Goal: Task Accomplishment & Management: Manage account settings

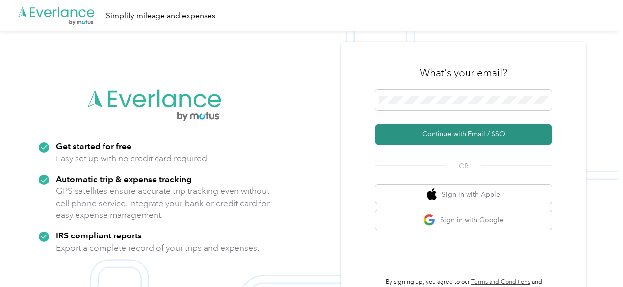
click at [482, 133] on button "Continue with Email / SSO" at bounding box center [463, 134] width 177 height 21
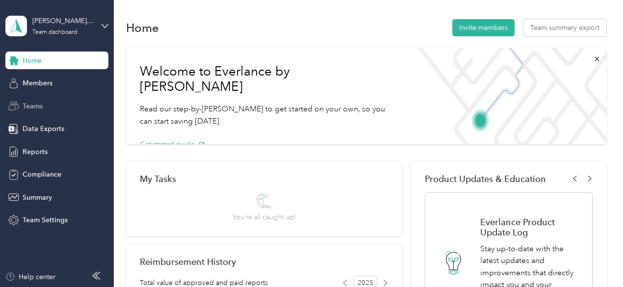
click at [35, 107] on span "Teams" at bounding box center [33, 106] width 20 height 10
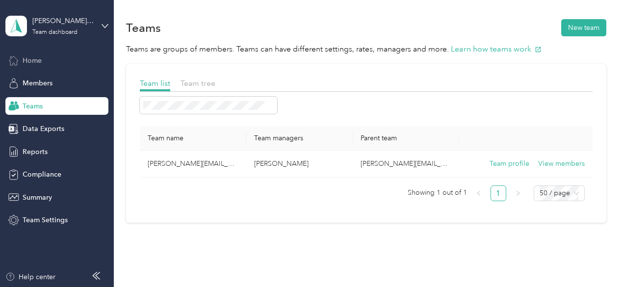
click at [37, 61] on span "Home" at bounding box center [32, 60] width 19 height 10
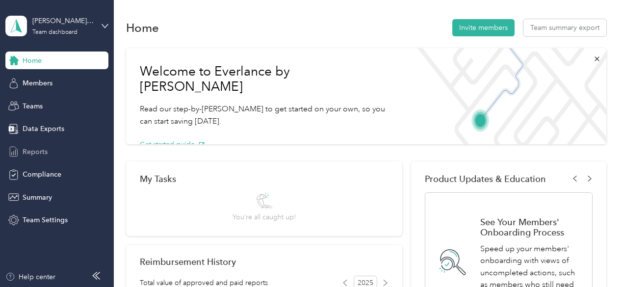
click at [34, 152] on span "Reports" at bounding box center [35, 152] width 25 height 10
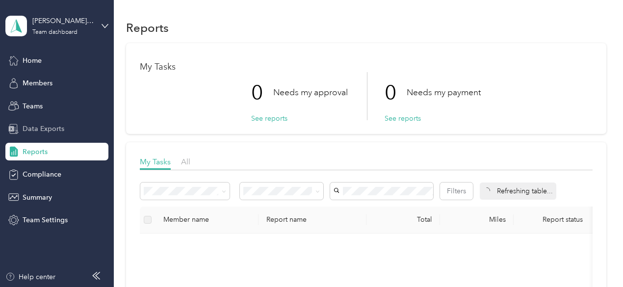
click at [48, 129] on span "Data Exports" at bounding box center [44, 129] width 42 height 10
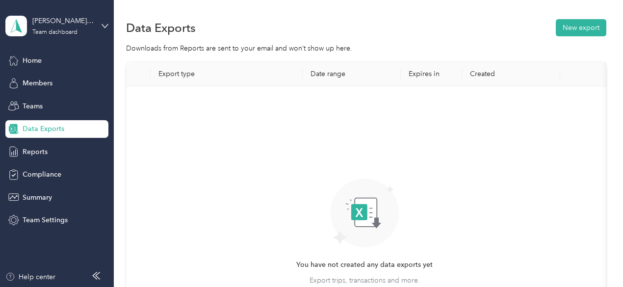
click at [445, 167] on div "You have not created any data exports yet Export trips, transactions and more. …" at bounding box center [365, 211] width 462 height 234
click at [36, 147] on span "Reports" at bounding box center [35, 152] width 25 height 10
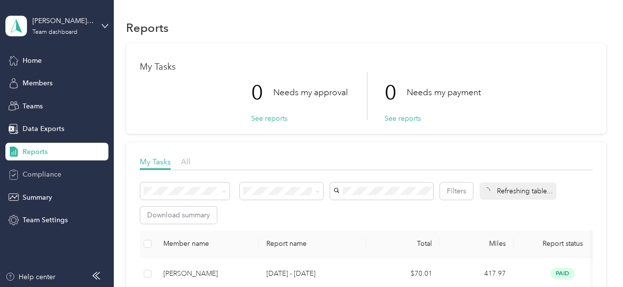
click at [46, 170] on span "Compliance" at bounding box center [42, 174] width 39 height 10
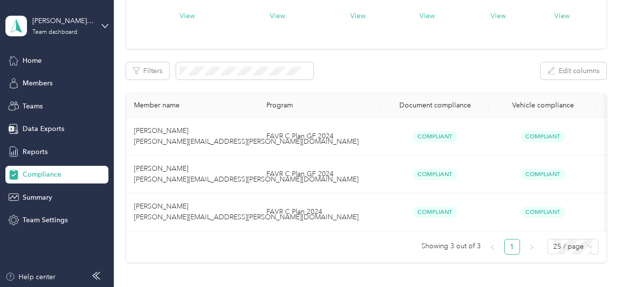
scroll to position [98, 0]
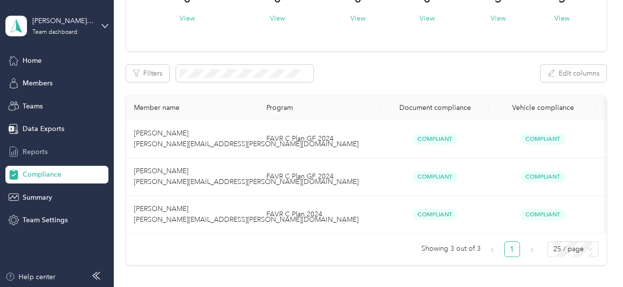
click at [31, 150] on span "Reports" at bounding box center [35, 152] width 25 height 10
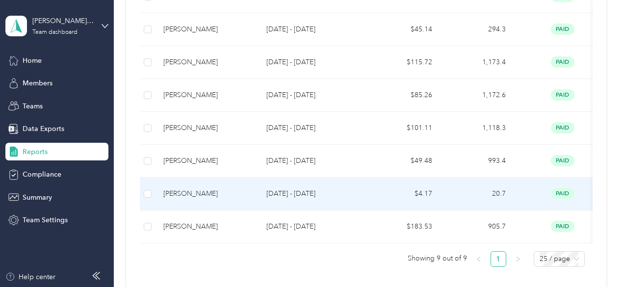
scroll to position [163, 0]
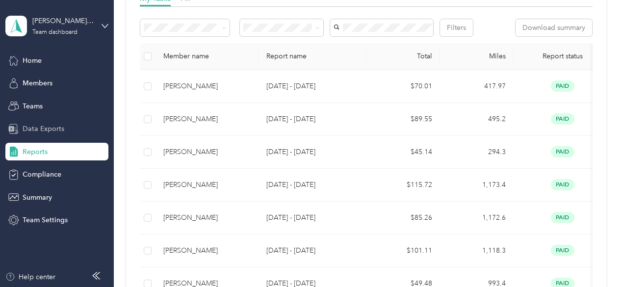
click at [47, 128] on span "Data Exports" at bounding box center [44, 129] width 42 height 10
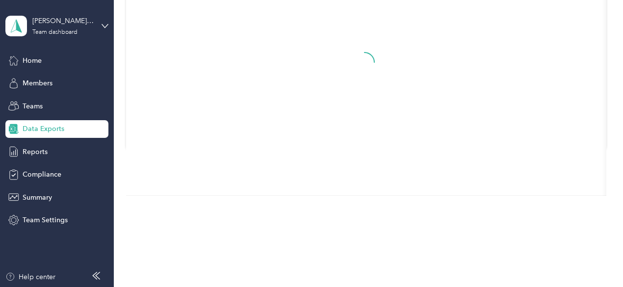
scroll to position [140, 0]
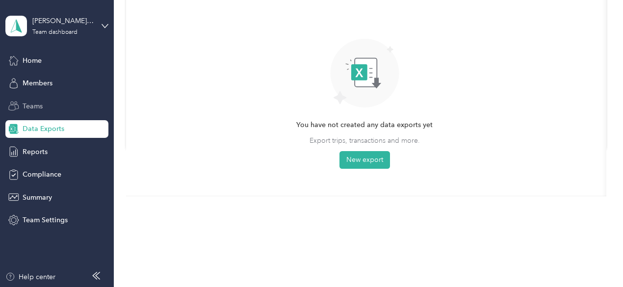
drag, startPoint x: 32, startPoint y: 101, endPoint x: 35, endPoint y: 95, distance: 6.8
click at [32, 101] on span "Teams" at bounding box center [33, 106] width 20 height 10
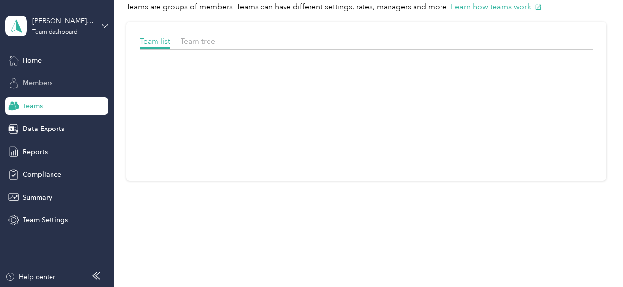
scroll to position [41, 0]
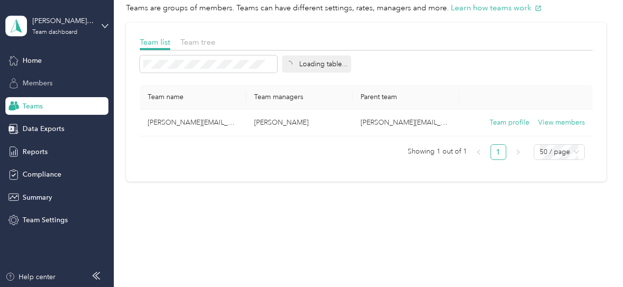
click at [43, 84] on span "Members" at bounding box center [38, 83] width 30 height 10
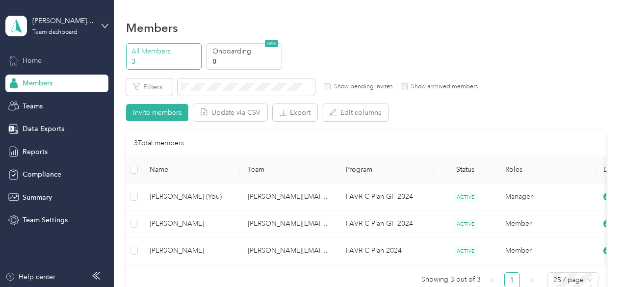
click at [38, 60] on span "Home" at bounding box center [32, 60] width 19 height 10
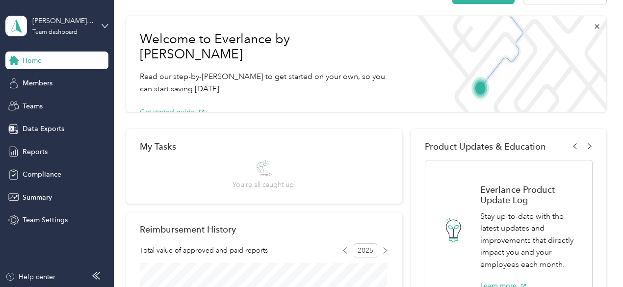
scroll to position [163, 0]
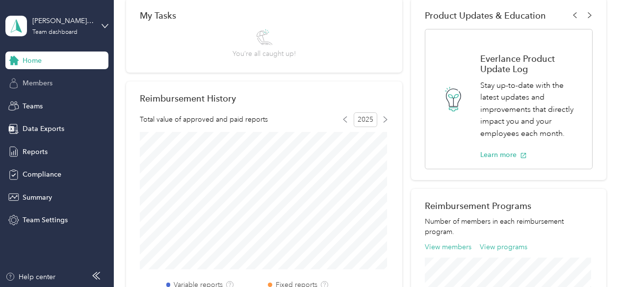
click at [40, 86] on span "Members" at bounding box center [38, 83] width 30 height 10
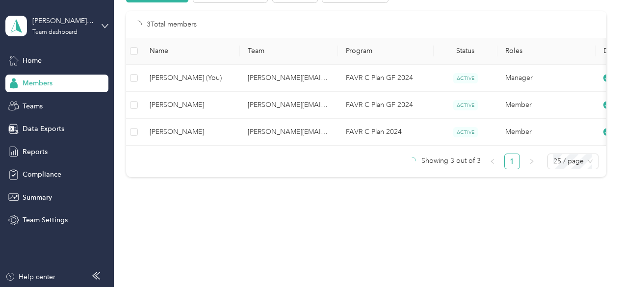
scroll to position [125, 0]
click at [34, 107] on span "Teams" at bounding box center [33, 106] width 20 height 10
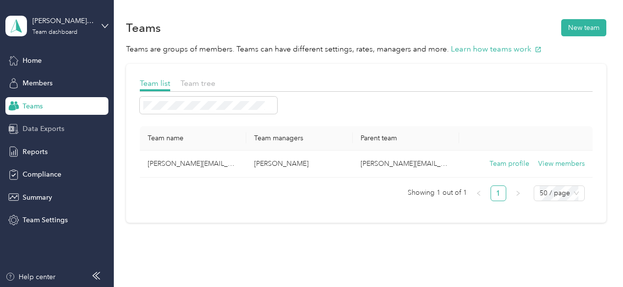
click at [39, 130] on span "Data Exports" at bounding box center [44, 129] width 42 height 10
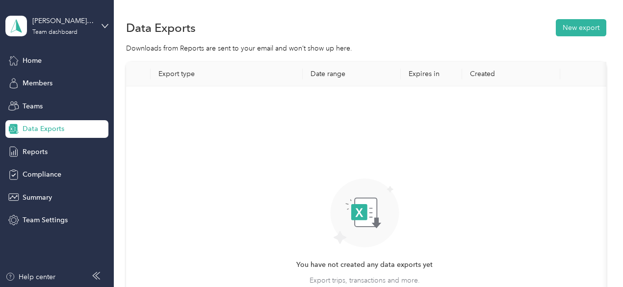
click at [97, 273] on icon at bounding box center [96, 276] width 8 height 8
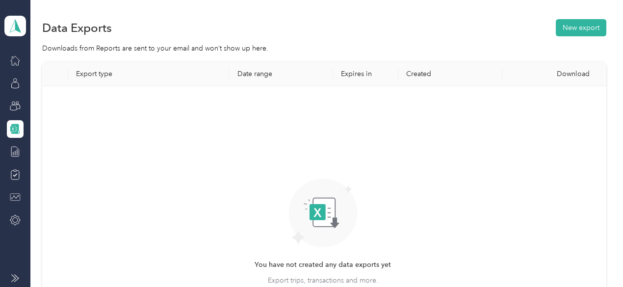
click at [13, 278] on icon at bounding box center [15, 278] width 8 height 8
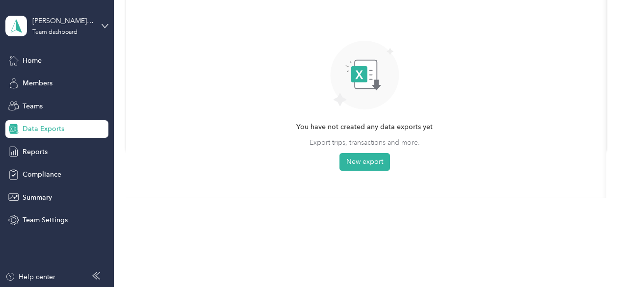
scroll to position [140, 0]
click at [28, 105] on span "Teams" at bounding box center [33, 106] width 20 height 10
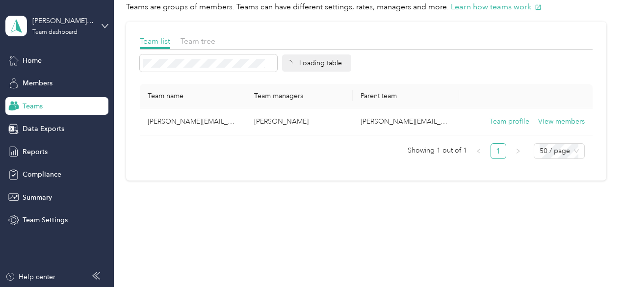
scroll to position [41, 0]
click at [37, 82] on span "Members" at bounding box center [38, 83] width 30 height 10
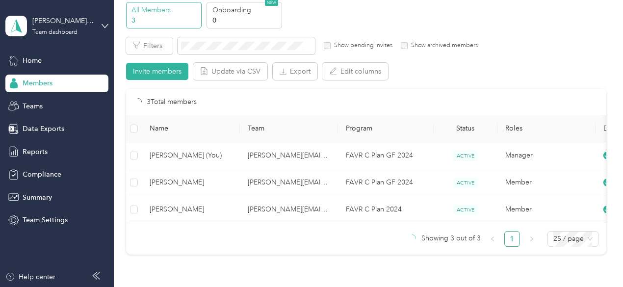
scroll to position [125, 0]
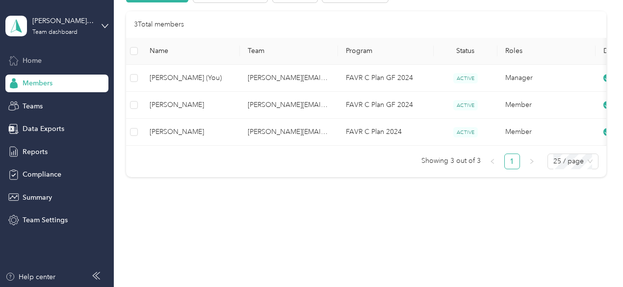
click at [36, 63] on span "Home" at bounding box center [32, 60] width 19 height 10
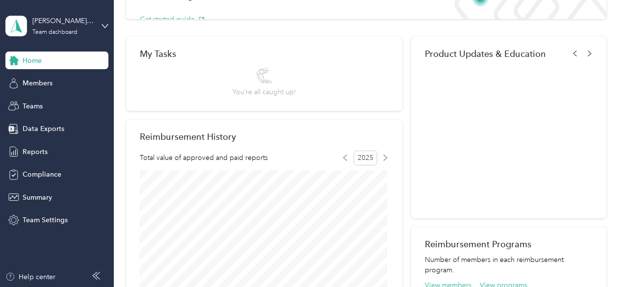
scroll to position [140, 0]
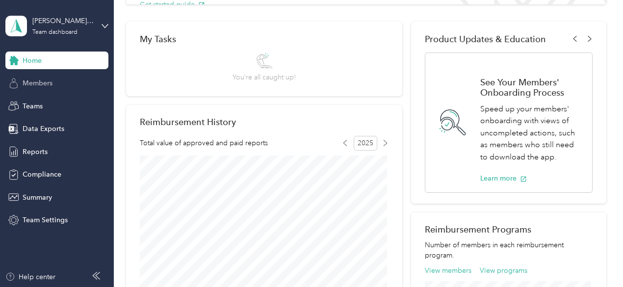
click at [36, 83] on span "Members" at bounding box center [38, 83] width 30 height 10
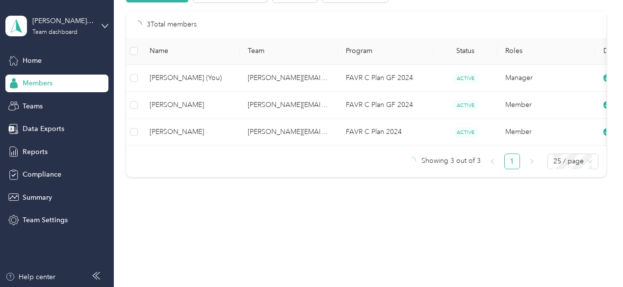
scroll to position [125, 0]
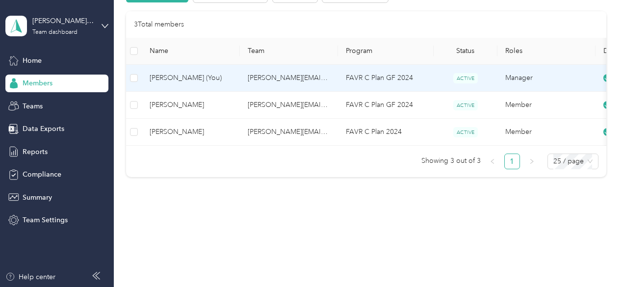
click at [374, 73] on td "FAVR C Plan GF 2024" at bounding box center [386, 78] width 96 height 27
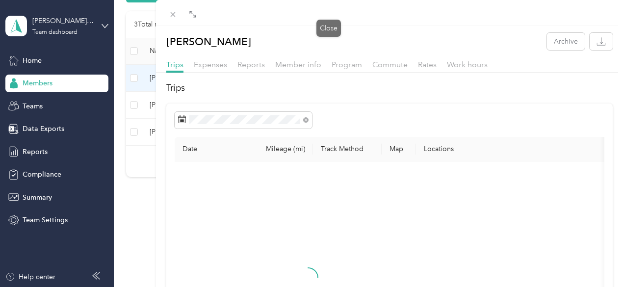
click at [177, 13] on icon at bounding box center [173, 14] width 8 height 8
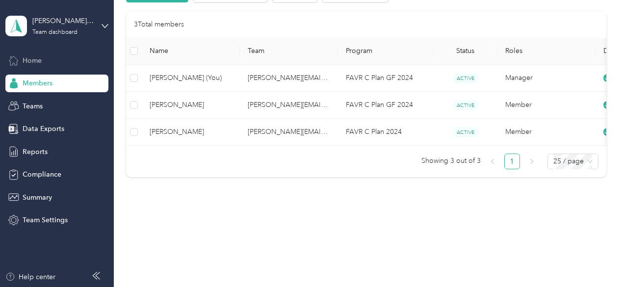
click at [33, 59] on span "Home" at bounding box center [32, 60] width 19 height 10
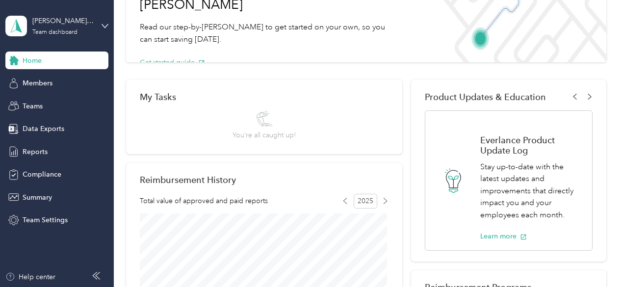
scroll to position [98, 0]
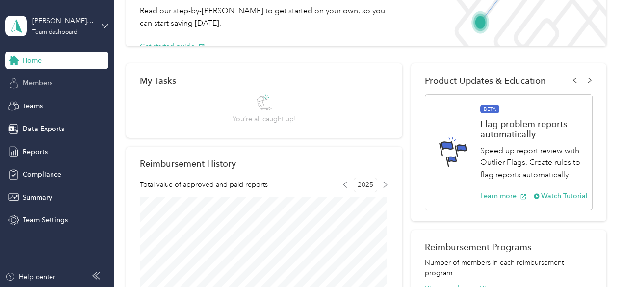
click at [33, 83] on span "Members" at bounding box center [38, 83] width 30 height 10
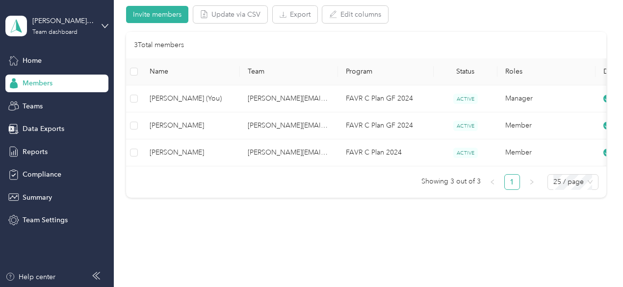
click at [456, 189] on span "Showing 3 out of 3" at bounding box center [450, 181] width 59 height 15
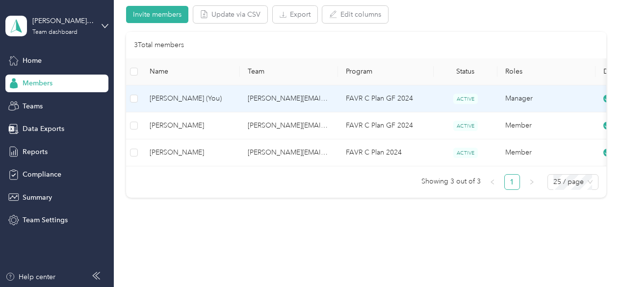
click at [189, 98] on span "[PERSON_NAME] (You)" at bounding box center [191, 98] width 82 height 11
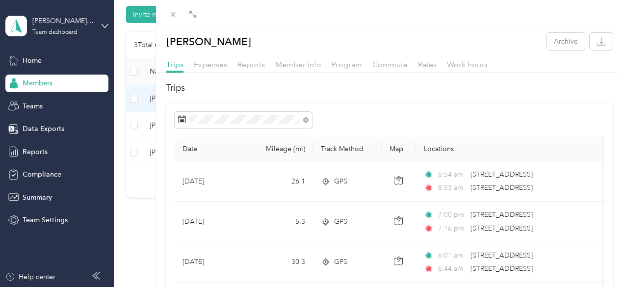
drag, startPoint x: 398, startPoint y: 12, endPoint x: 387, endPoint y: 10, distance: 11.5
click at [394, 10] on div at bounding box center [390, 13] width 468 height 26
click at [196, 15] on icon at bounding box center [194, 15] width 3 height 3
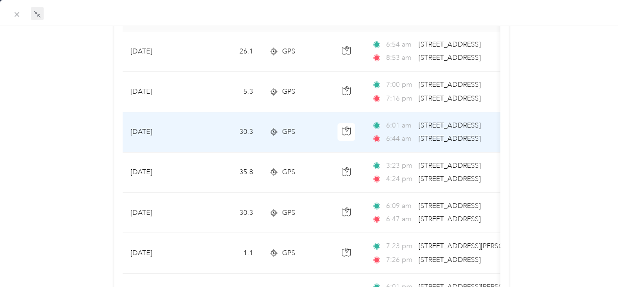
scroll to position [131, 0]
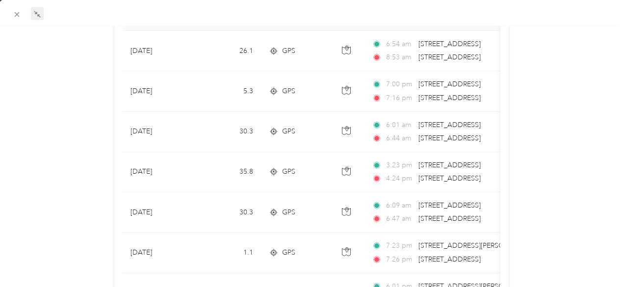
drag, startPoint x: 500, startPoint y: 132, endPoint x: 534, endPoint y: 133, distance: 33.9
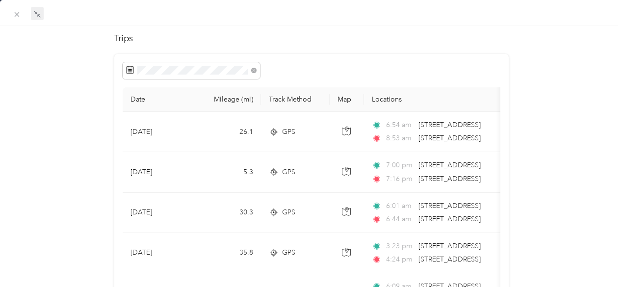
scroll to position [0, 0]
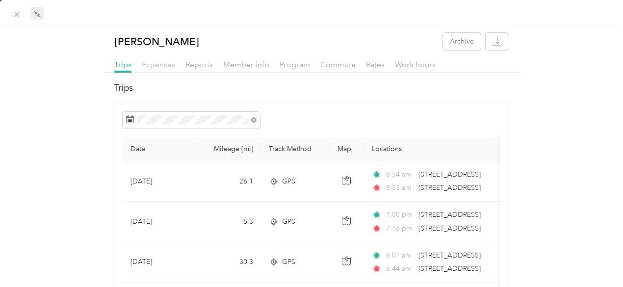
click at [152, 65] on span "Expenses" at bounding box center [158, 64] width 33 height 9
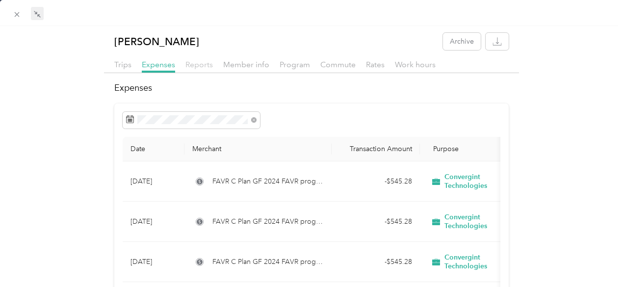
click at [204, 66] on span "Reports" at bounding box center [198, 64] width 27 height 9
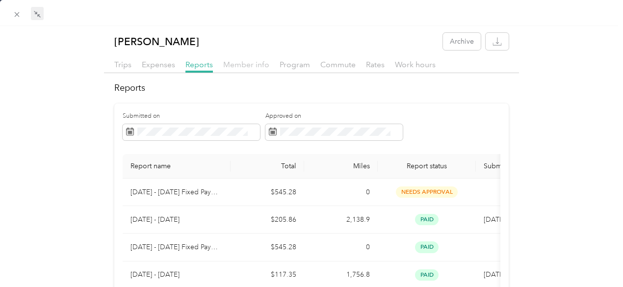
click at [238, 66] on span "Member info" at bounding box center [246, 64] width 46 height 9
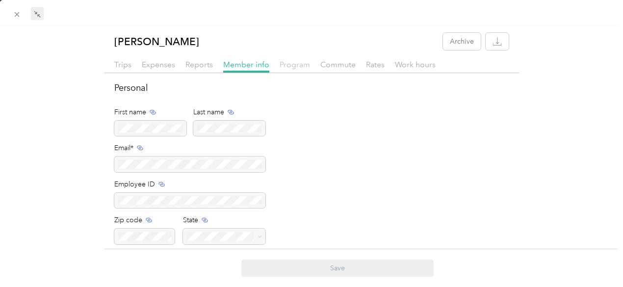
click at [286, 64] on span "Program" at bounding box center [295, 64] width 30 height 9
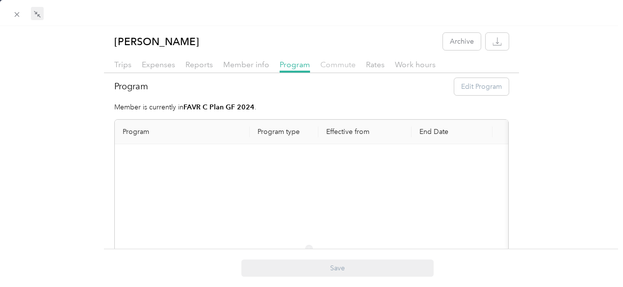
click at [332, 66] on span "Commute" at bounding box center [337, 64] width 35 height 9
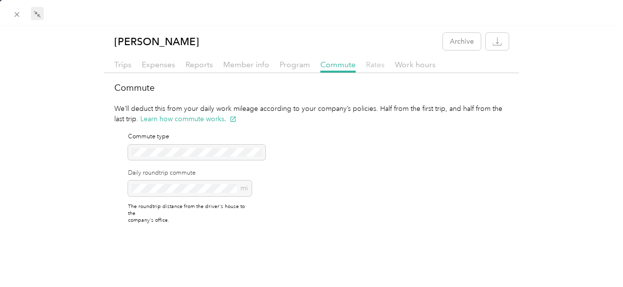
click at [372, 65] on span "Rates" at bounding box center [375, 64] width 19 height 9
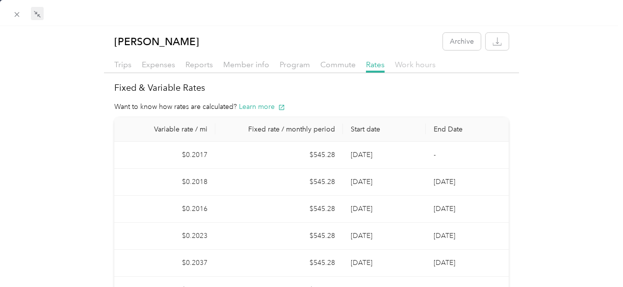
click at [409, 64] on span "Work hours" at bounding box center [415, 64] width 41 height 9
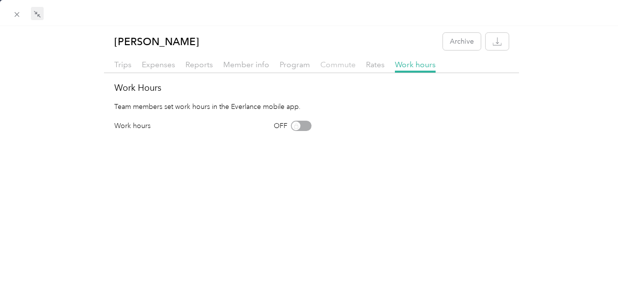
click at [342, 65] on span "Commute" at bounding box center [337, 64] width 35 height 9
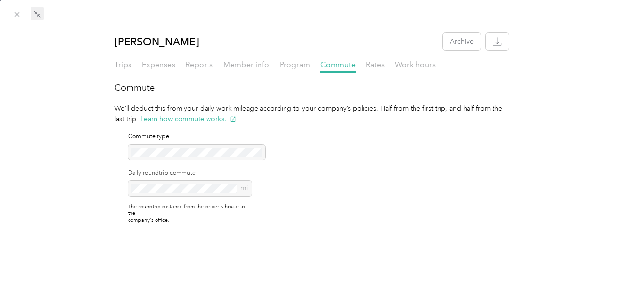
click at [180, 148] on div "Commute type Daily roundtrip commute mi The roundtrip distance from the driver'…" at bounding box center [190, 177] width 124 height 91
click at [291, 66] on span "Program" at bounding box center [295, 64] width 30 height 9
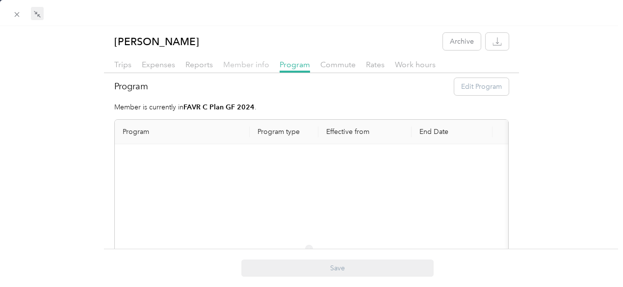
click at [233, 64] on span "Member info" at bounding box center [246, 64] width 46 height 9
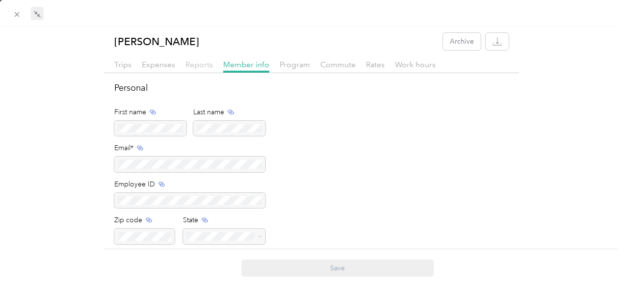
click at [197, 65] on span "Reports" at bounding box center [198, 64] width 27 height 9
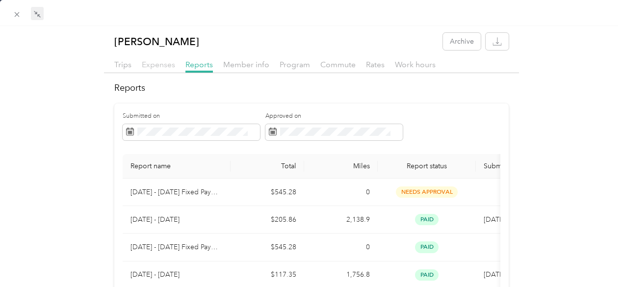
click at [161, 66] on span "Expenses" at bounding box center [158, 64] width 33 height 9
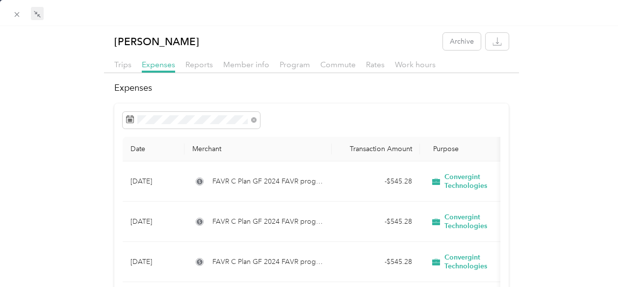
click at [124, 70] on div "Trips" at bounding box center [122, 65] width 17 height 12
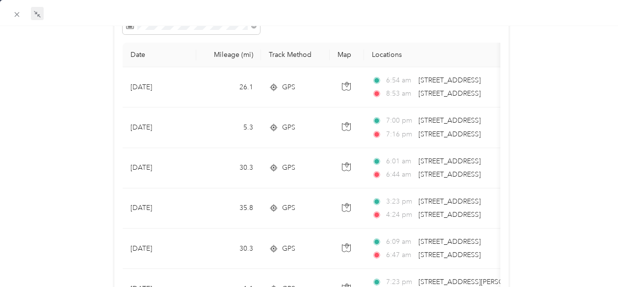
scroll to position [98, 0]
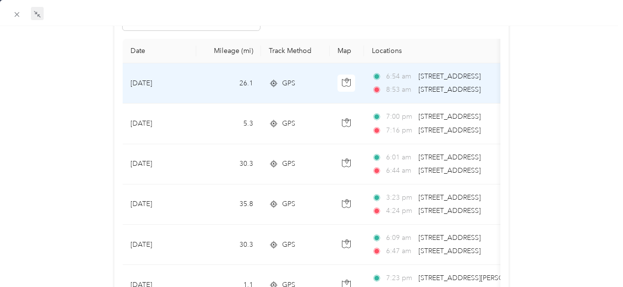
click at [146, 82] on td "[DATE]" at bounding box center [160, 83] width 74 height 40
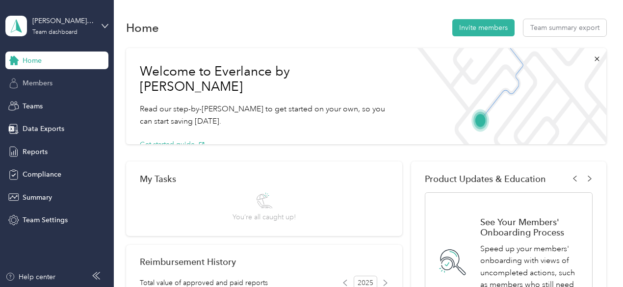
click at [39, 85] on span "Members" at bounding box center [38, 83] width 30 height 10
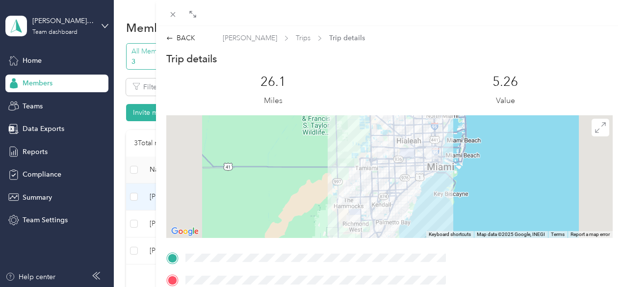
click at [193, 195] on div "BACK [PERSON_NAME] Trips Trip details Trip details This trip cannot be edited b…" at bounding box center [311, 143] width 623 height 287
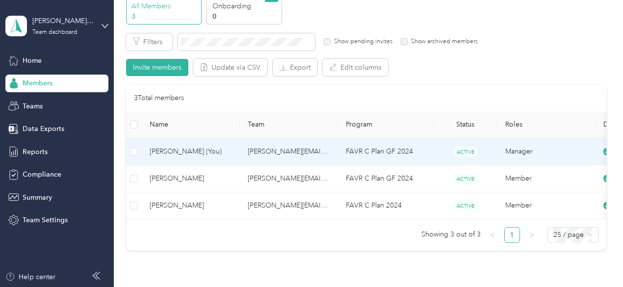
scroll to position [65, 0]
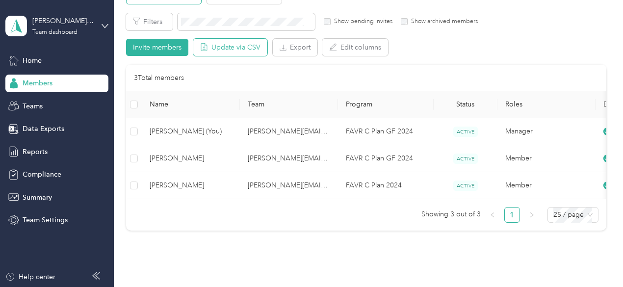
click at [237, 52] on button "Update via CSV" at bounding box center [230, 47] width 74 height 17
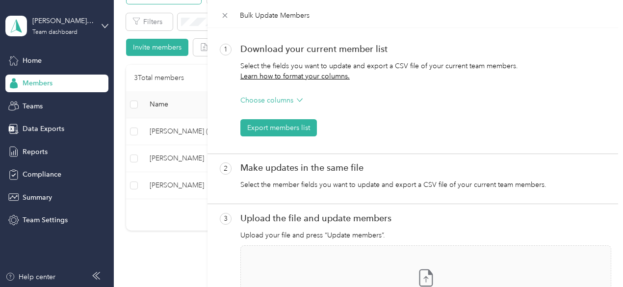
click at [39, 107] on div "Bulk Update Members 1 Download your current member list Select the fields you w…" at bounding box center [311, 143] width 623 height 287
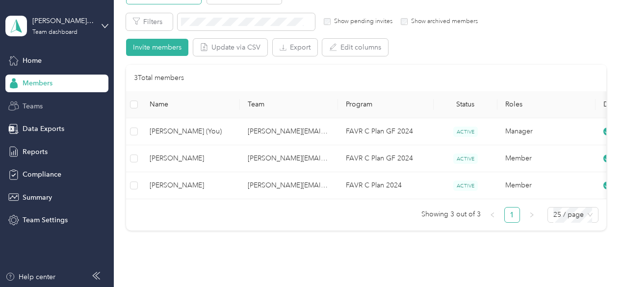
click at [39, 106] on span "Teams" at bounding box center [33, 106] width 20 height 10
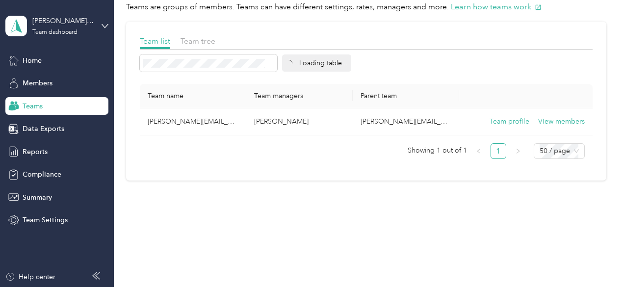
scroll to position [41, 0]
click at [42, 131] on span "Data Exports" at bounding box center [44, 129] width 42 height 10
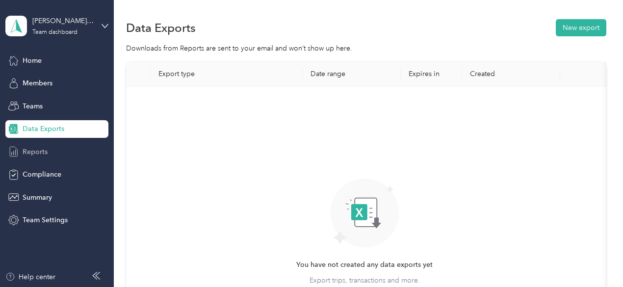
click at [38, 152] on span "Reports" at bounding box center [35, 152] width 25 height 10
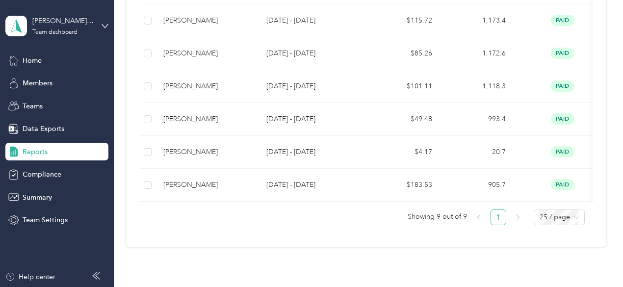
scroll to position [360, 0]
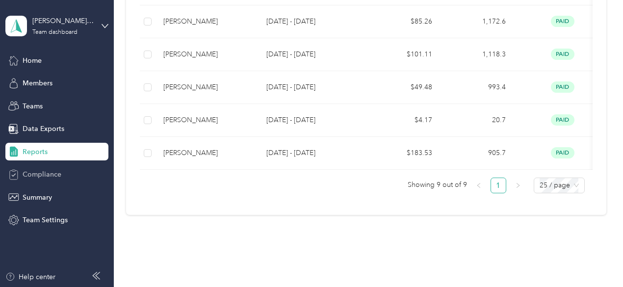
click at [48, 174] on span "Compliance" at bounding box center [42, 174] width 39 height 10
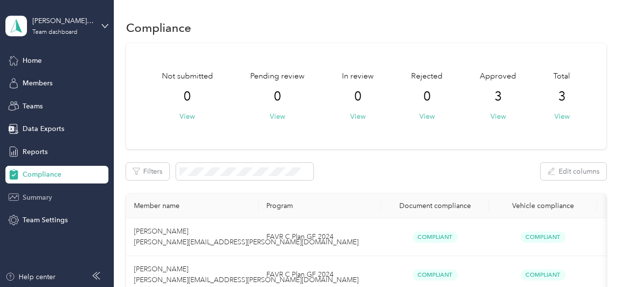
click at [41, 196] on span "Summary" at bounding box center [37, 197] width 29 height 10
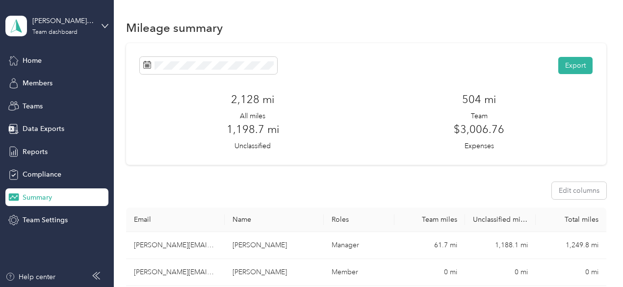
click at [279, 121] on h3 "1,198.7 mi" at bounding box center [253, 129] width 53 height 16
click at [60, 21] on div "[PERSON_NAME][EMAIL_ADDRESS][PERSON_NAME][DOMAIN_NAME]" at bounding box center [62, 21] width 61 height 10
click at [68, 102] on div "Personal dashboard" at bounding box center [45, 103] width 62 height 10
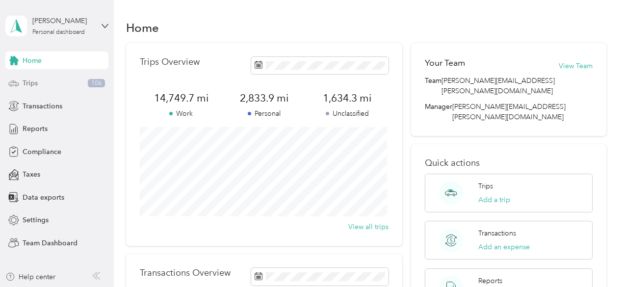
click at [31, 81] on span "Trips" at bounding box center [30, 83] width 15 height 10
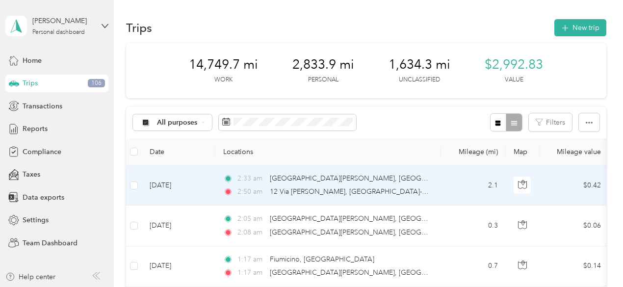
click at [561, 185] on td "$0.42" at bounding box center [574, 185] width 69 height 40
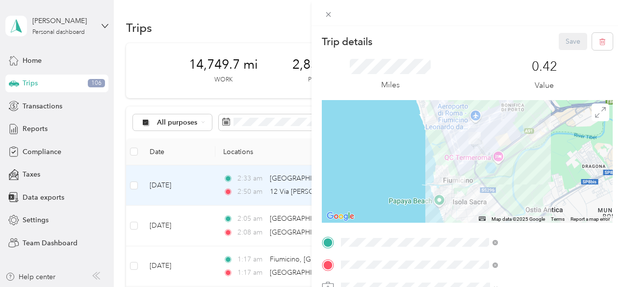
click at [350, 30] on div "Trip details Save This trip cannot be edited because it is either under review,…" at bounding box center [311, 143] width 623 height 287
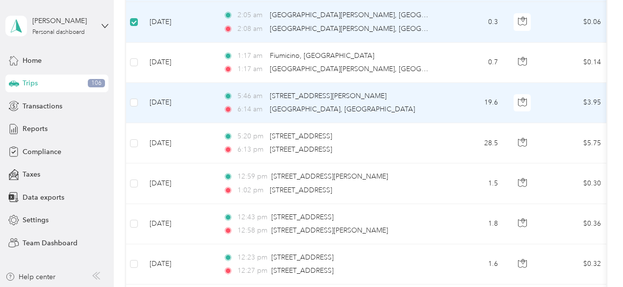
scroll to position [229, 0]
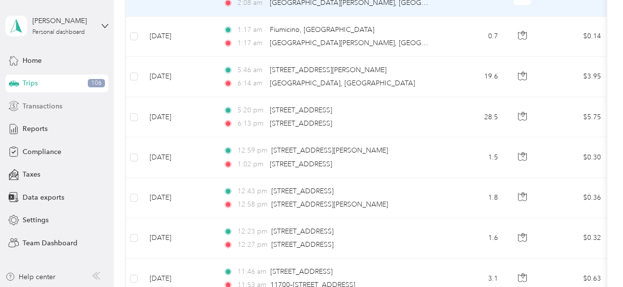
click at [48, 105] on span "Transactions" at bounding box center [43, 106] width 40 height 10
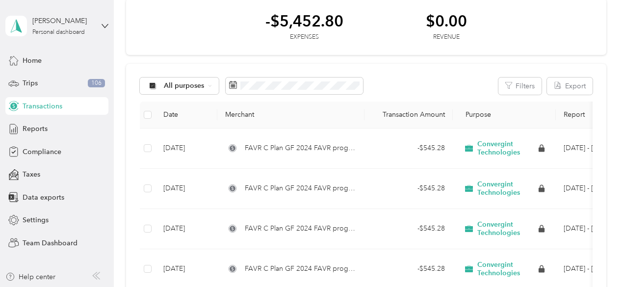
scroll to position [32, 0]
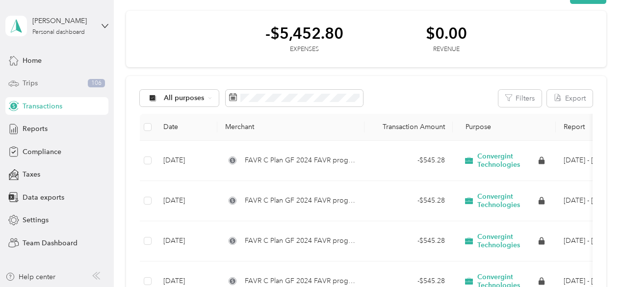
click at [29, 81] on span "Trips" at bounding box center [30, 83] width 15 height 10
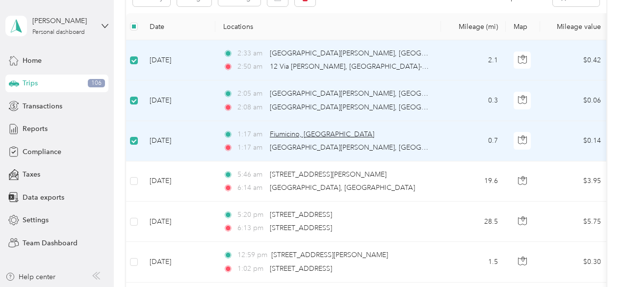
scroll to position [65, 0]
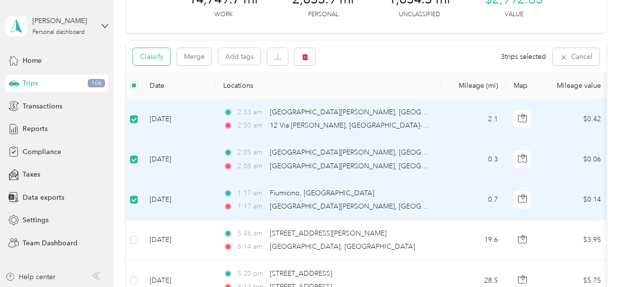
click at [155, 55] on button "Classify" at bounding box center [151, 56] width 37 height 17
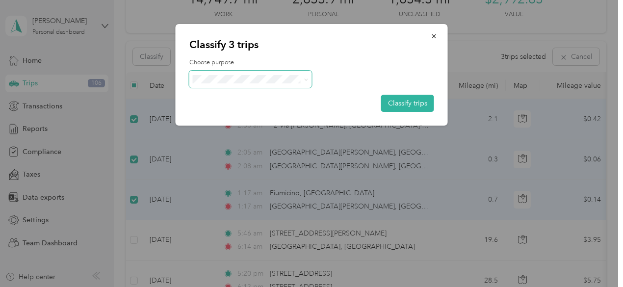
click at [307, 80] on icon at bounding box center [306, 80] width 4 height 4
click at [233, 112] on span "Personal" at bounding box center [258, 114] width 91 height 10
click at [402, 103] on button "Classify trips" at bounding box center [407, 103] width 53 height 17
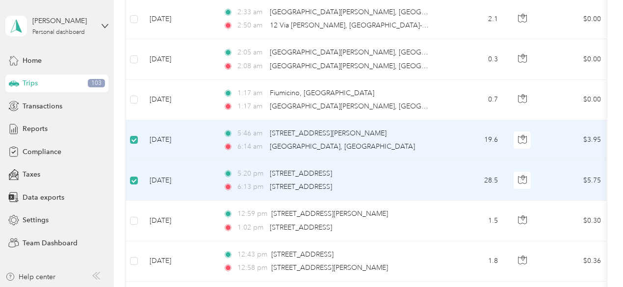
scroll to position [163, 0]
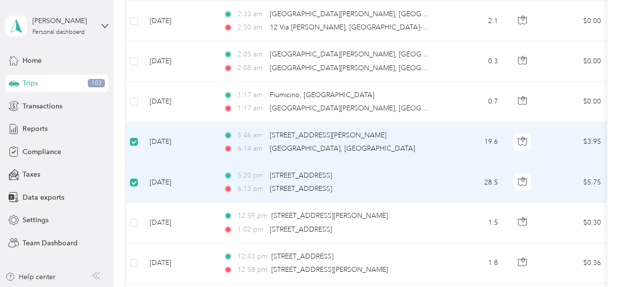
drag, startPoint x: 174, startPoint y: 141, endPoint x: 458, endPoint y: 165, distance: 285.2
click at [458, 165] on td "28.5" at bounding box center [473, 182] width 65 height 40
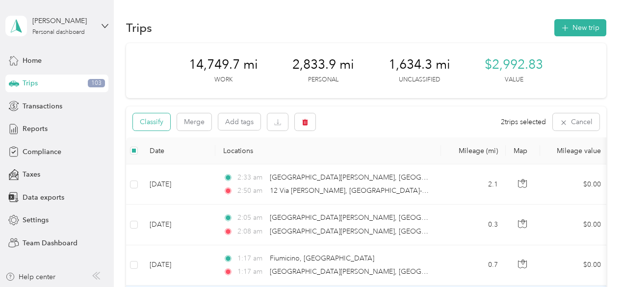
click at [144, 122] on button "Classify" at bounding box center [151, 121] width 37 height 17
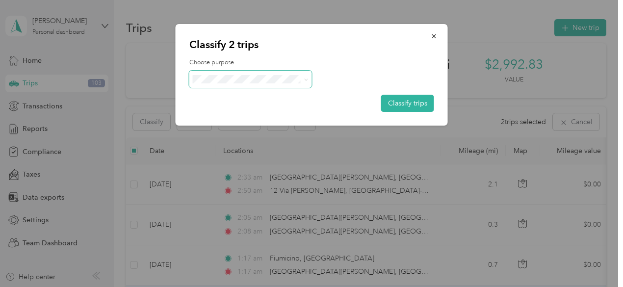
click at [306, 79] on icon at bounding box center [306, 80] width 4 height 4
click at [263, 93] on span "Convergint Technologies" at bounding box center [258, 97] width 91 height 10
click at [404, 104] on button "Classify trips" at bounding box center [407, 103] width 53 height 17
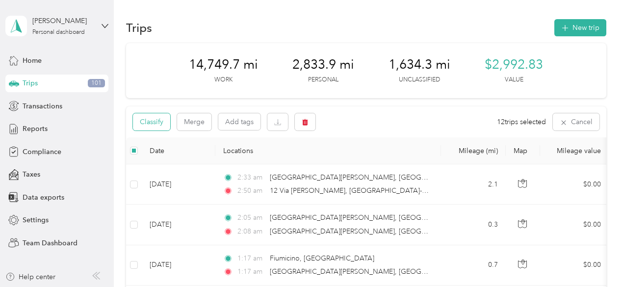
click at [155, 120] on button "Classify" at bounding box center [151, 121] width 37 height 17
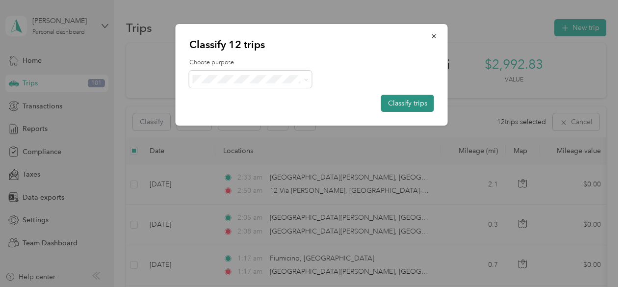
click at [408, 105] on button "Classify trips" at bounding box center [407, 103] width 53 height 17
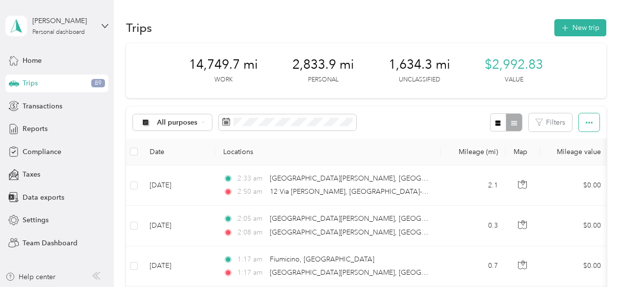
click at [586, 120] on icon "button" at bounding box center [589, 122] width 7 height 7
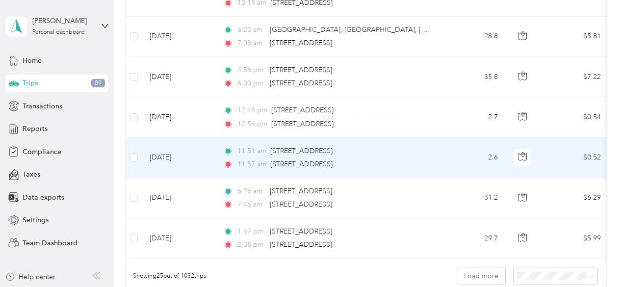
scroll to position [1060, 0]
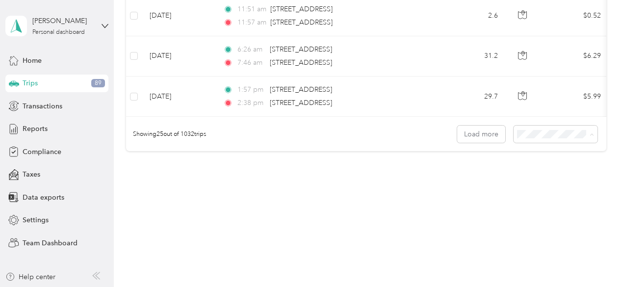
click at [538, 175] on ol "25 per load 50 per load 100 per load" at bounding box center [553, 170] width 84 height 52
click at [541, 170] on div "50 per load" at bounding box center [553, 167] width 70 height 10
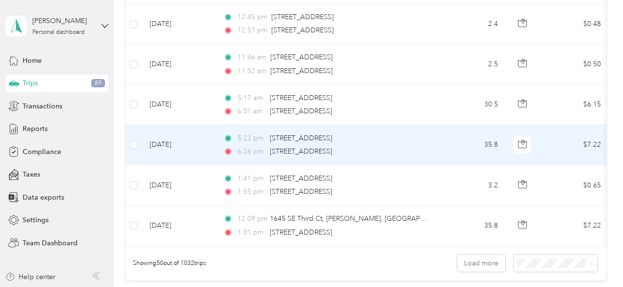
scroll to position [1962, 0]
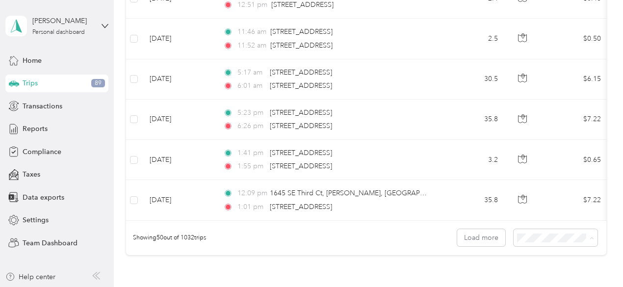
click at [546, 217] on span "100 per load" at bounding box center [538, 218] width 40 height 8
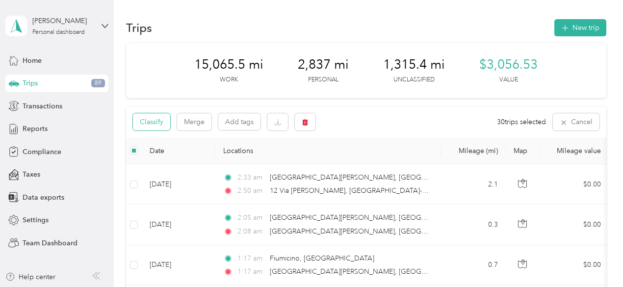
click at [158, 123] on button "Classify" at bounding box center [151, 121] width 37 height 17
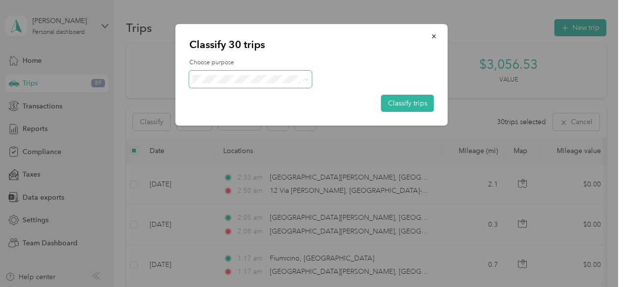
click at [305, 79] on icon at bounding box center [306, 80] width 4 height 4
click at [238, 114] on span "Personal" at bounding box center [259, 114] width 93 height 10
click at [412, 105] on button "Classify trips" at bounding box center [407, 103] width 53 height 17
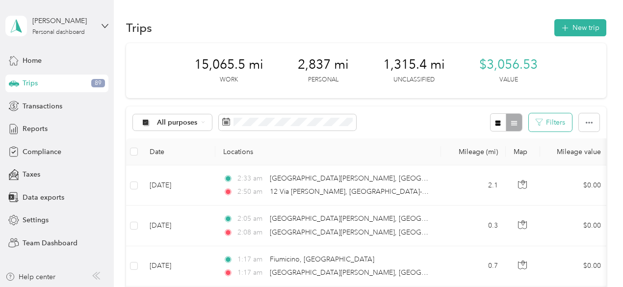
click at [545, 123] on button "Filters" at bounding box center [550, 122] width 43 height 18
click at [414, 109] on div "All purposes Filters" at bounding box center [366, 122] width 480 height 32
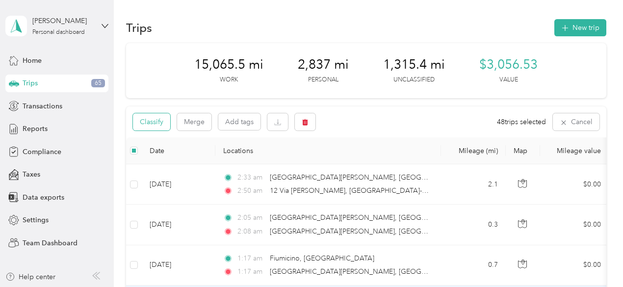
click at [154, 123] on button "Classify" at bounding box center [151, 121] width 37 height 17
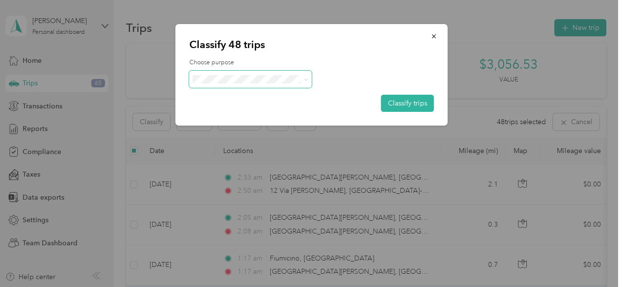
click at [307, 81] on icon at bounding box center [306, 80] width 4 height 4
click at [259, 94] on span "Convergint Technologies" at bounding box center [258, 97] width 91 height 10
click at [413, 103] on button "Classify trips" at bounding box center [407, 103] width 53 height 17
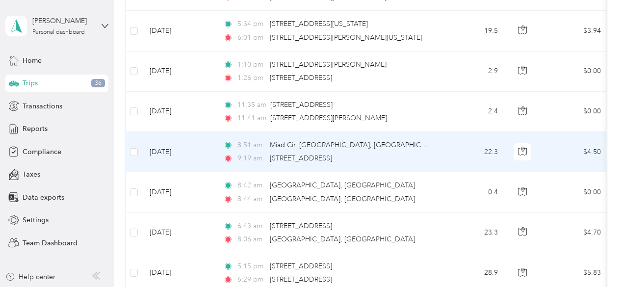
scroll to position [3584, 0]
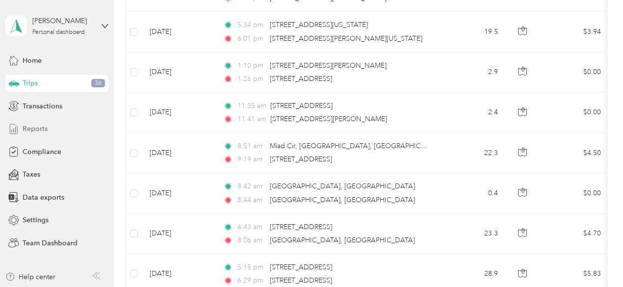
click at [40, 132] on span "Reports" at bounding box center [35, 129] width 25 height 10
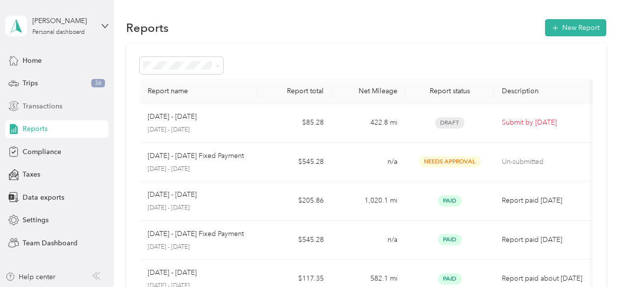
click at [45, 105] on span "Transactions" at bounding box center [43, 106] width 40 height 10
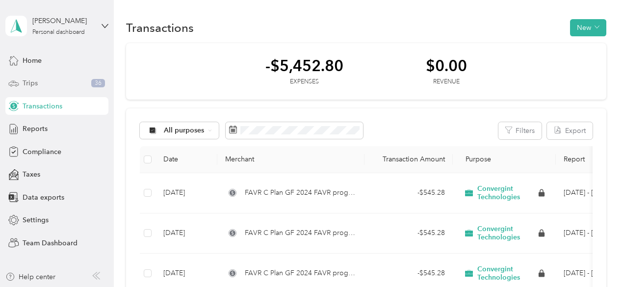
click at [26, 83] on span "Trips" at bounding box center [30, 83] width 15 height 10
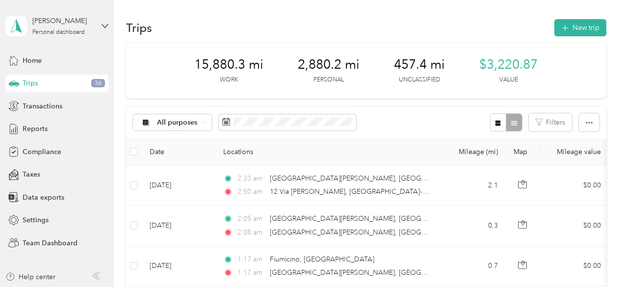
click at [512, 121] on div at bounding box center [506, 122] width 32 height 18
click at [496, 122] on icon "button" at bounding box center [498, 122] width 5 height 5
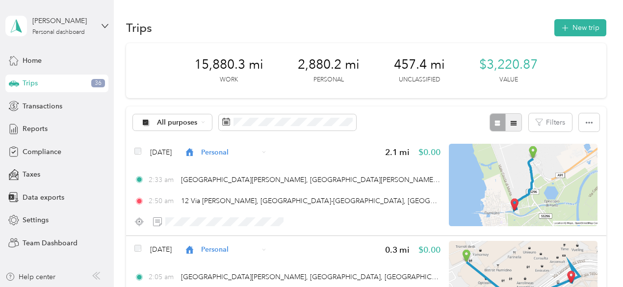
click at [513, 121] on icon "button" at bounding box center [513, 123] width 7 height 7
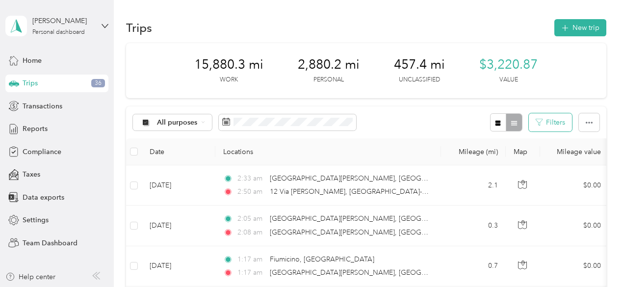
click at [536, 124] on icon "button" at bounding box center [539, 122] width 7 height 7
click at [550, 122] on button "Filters" at bounding box center [550, 122] width 43 height 18
click at [403, 125] on div "All purposes Filters" at bounding box center [366, 122] width 480 height 32
click at [202, 123] on icon at bounding box center [203, 122] width 4 height 4
click at [181, 158] on li "Unclassified" at bounding box center [189, 151] width 112 height 17
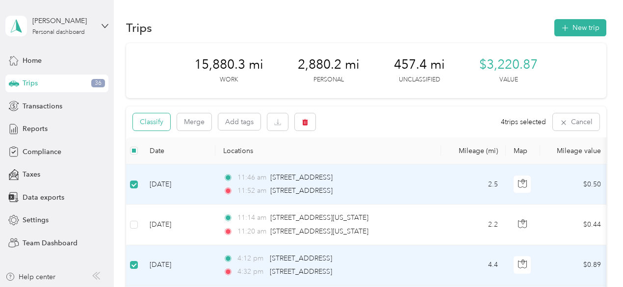
click at [156, 121] on button "Classify" at bounding box center [151, 121] width 37 height 17
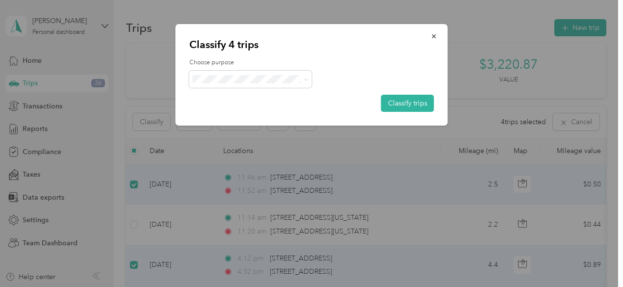
click at [237, 113] on span "Personal" at bounding box center [258, 111] width 91 height 10
click at [402, 99] on button "Classify trips" at bounding box center [407, 103] width 53 height 17
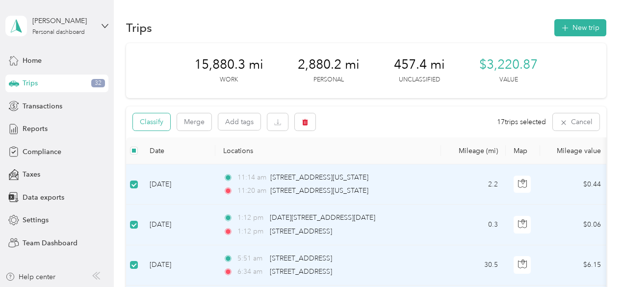
click at [149, 124] on button "Classify" at bounding box center [151, 121] width 37 height 17
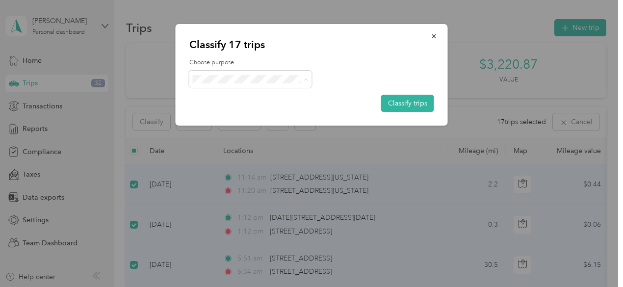
click at [237, 95] on span "Convergint Technologies" at bounding box center [258, 97] width 91 height 10
click at [418, 103] on button "Classify trips" at bounding box center [407, 103] width 53 height 17
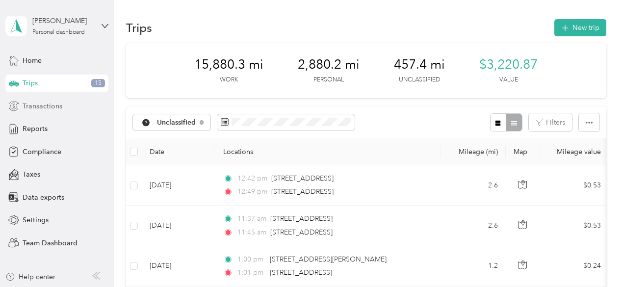
click at [44, 108] on span "Transactions" at bounding box center [43, 106] width 40 height 10
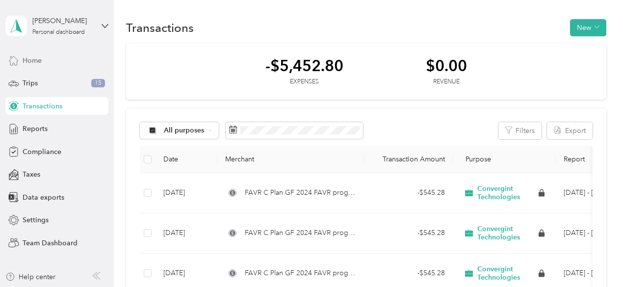
click at [28, 57] on span "Home" at bounding box center [32, 60] width 19 height 10
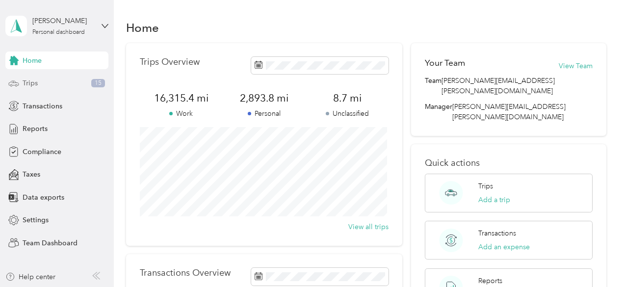
click at [31, 83] on span "Trips" at bounding box center [30, 83] width 15 height 10
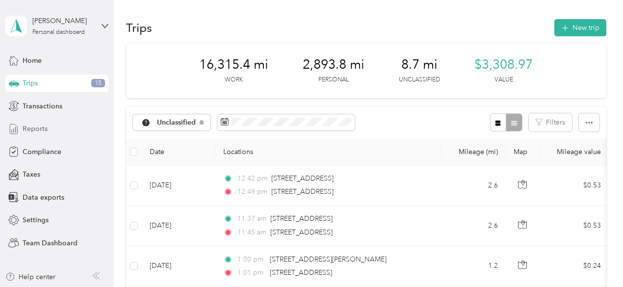
click at [32, 127] on span "Reports" at bounding box center [35, 129] width 25 height 10
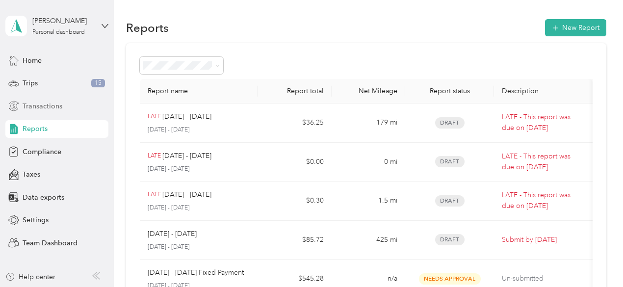
click at [37, 105] on span "Transactions" at bounding box center [43, 106] width 40 height 10
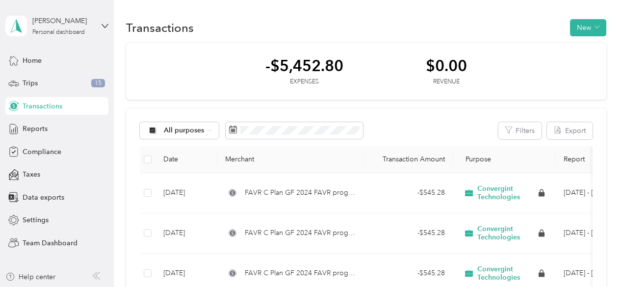
click at [37, 105] on span "Transactions" at bounding box center [43, 106] width 40 height 10
click at [30, 79] on span "Trips" at bounding box center [30, 83] width 15 height 10
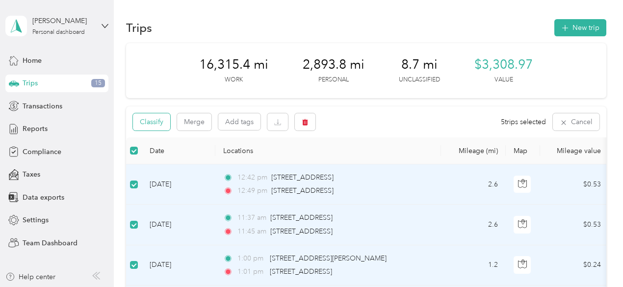
click at [153, 119] on button "Classify" at bounding box center [151, 121] width 37 height 17
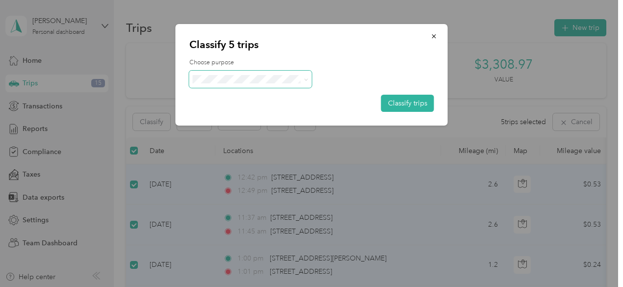
click at [240, 87] on span at bounding box center [250, 79] width 123 height 17
click at [305, 79] on icon at bounding box center [305, 80] width 3 height 2
click at [255, 112] on span "Personal" at bounding box center [258, 114] width 91 height 10
click at [406, 103] on button "Classify trips" at bounding box center [407, 103] width 53 height 17
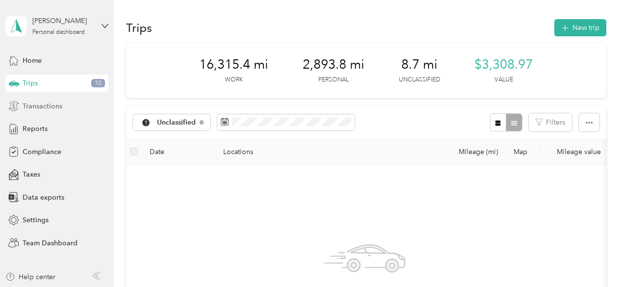
click at [48, 107] on span "Transactions" at bounding box center [43, 106] width 40 height 10
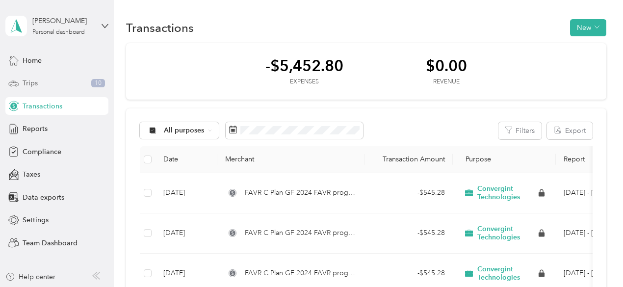
click at [45, 85] on div "Trips 10" at bounding box center [56, 84] width 103 height 18
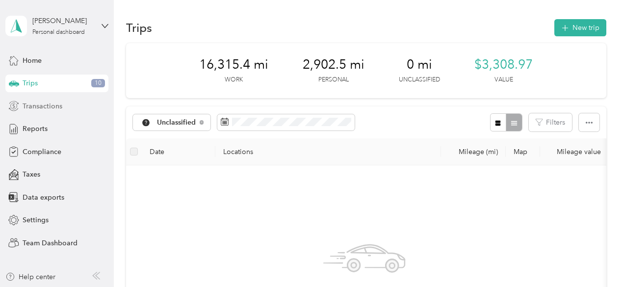
click at [35, 105] on span "Transactions" at bounding box center [43, 106] width 40 height 10
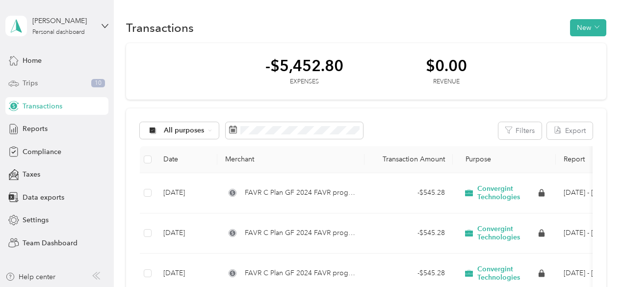
click at [34, 82] on span "Trips" at bounding box center [30, 83] width 15 height 10
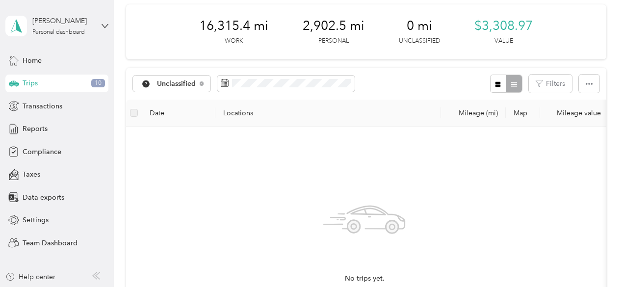
scroll to position [32, 0]
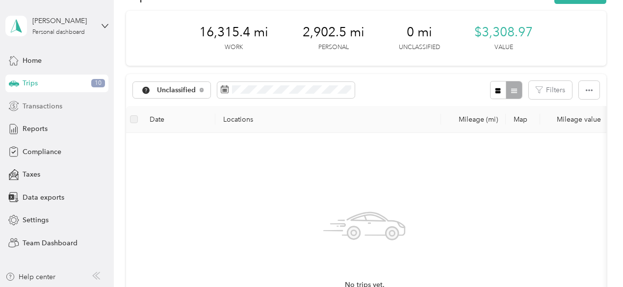
click at [40, 107] on span "Transactions" at bounding box center [43, 106] width 40 height 10
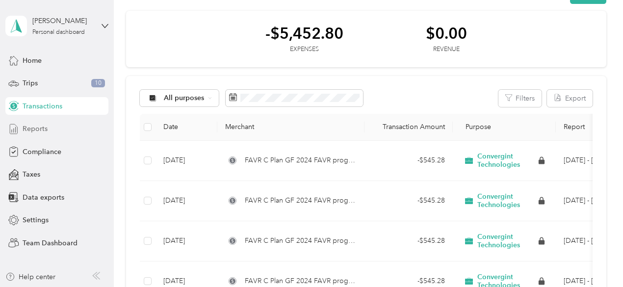
click at [32, 129] on span "Reports" at bounding box center [35, 129] width 25 height 10
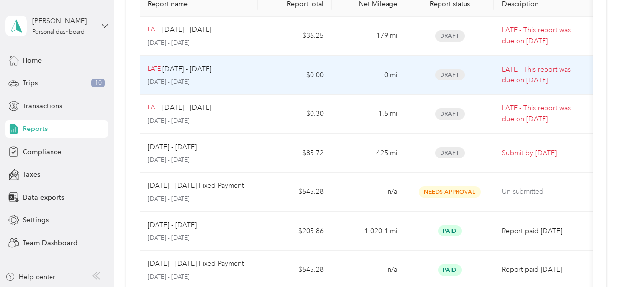
scroll to position [98, 0]
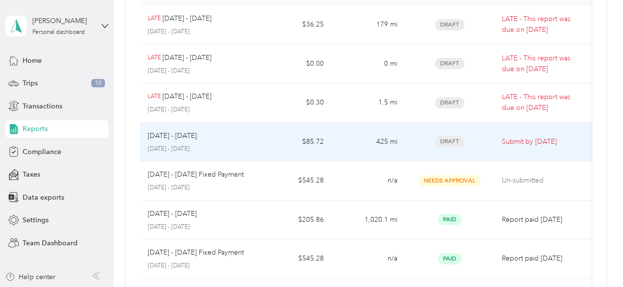
click at [264, 137] on td "$85.72" at bounding box center [295, 142] width 74 height 39
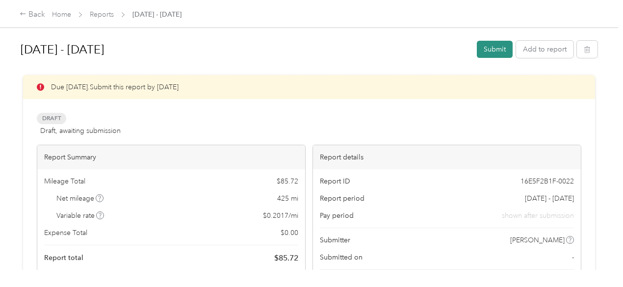
click at [489, 53] on button "Submit" at bounding box center [495, 49] width 36 height 17
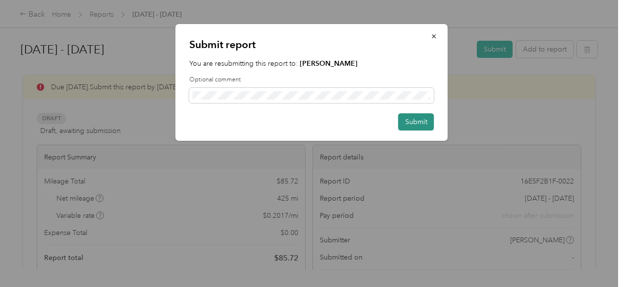
click at [421, 118] on button "Submit" at bounding box center [416, 121] width 36 height 17
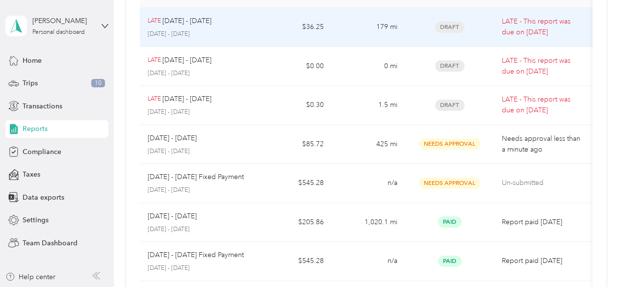
scroll to position [98, 0]
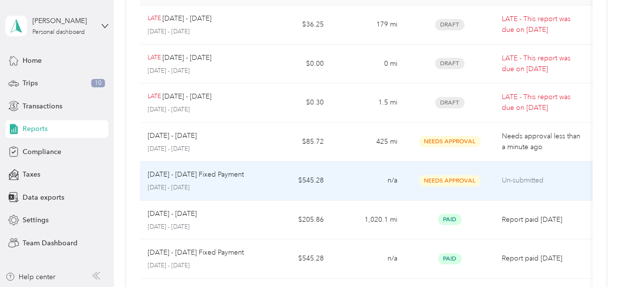
click at [450, 180] on span "Needs Approval" at bounding box center [450, 180] width 62 height 11
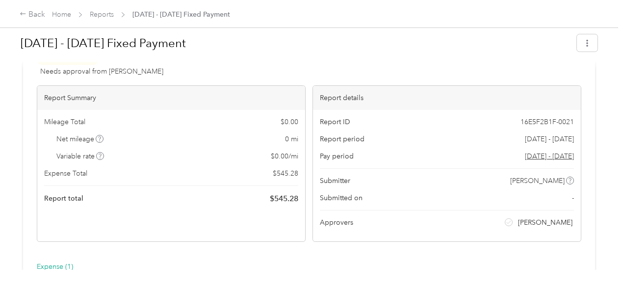
scroll to position [65, 0]
